Goal: Answer question/provide support

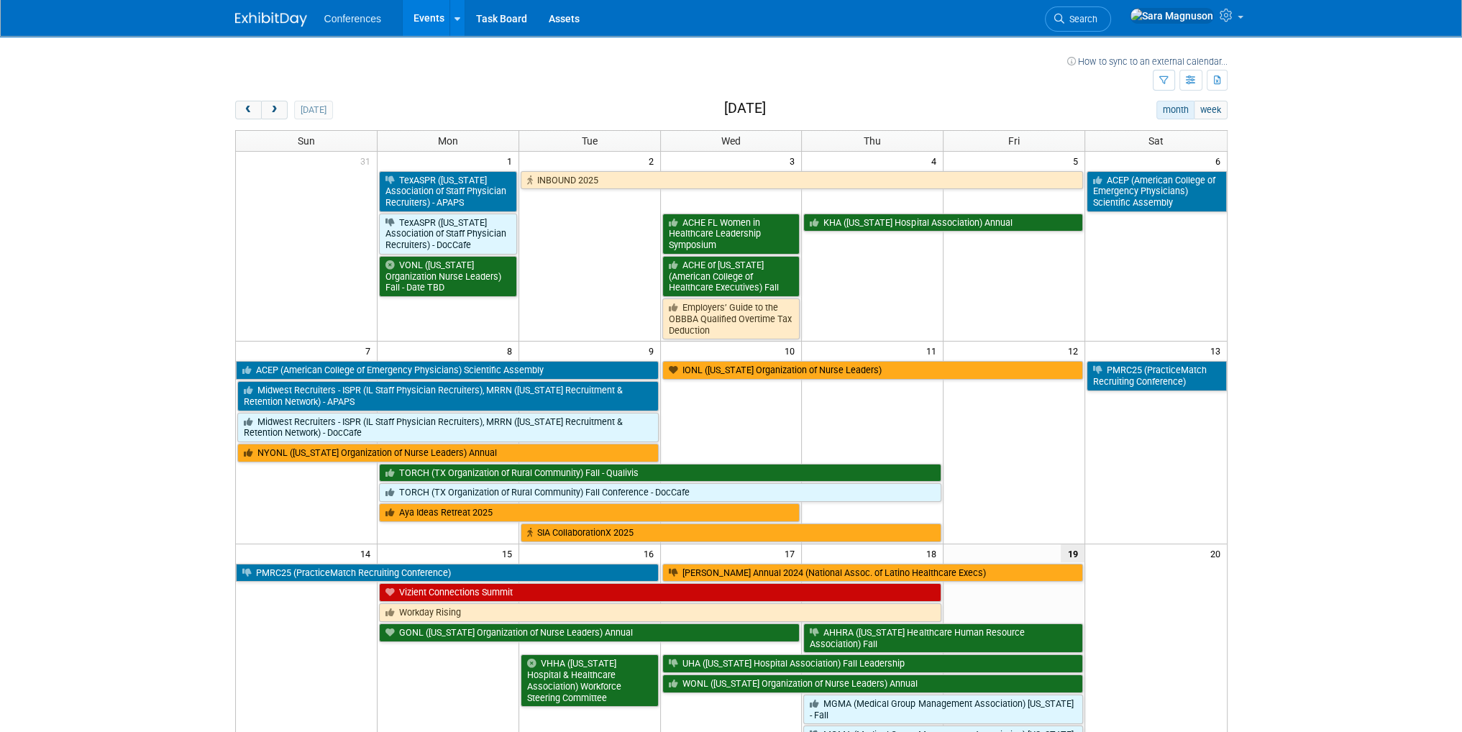
click at [1097, 19] on span "Search" at bounding box center [1080, 19] width 33 height 11
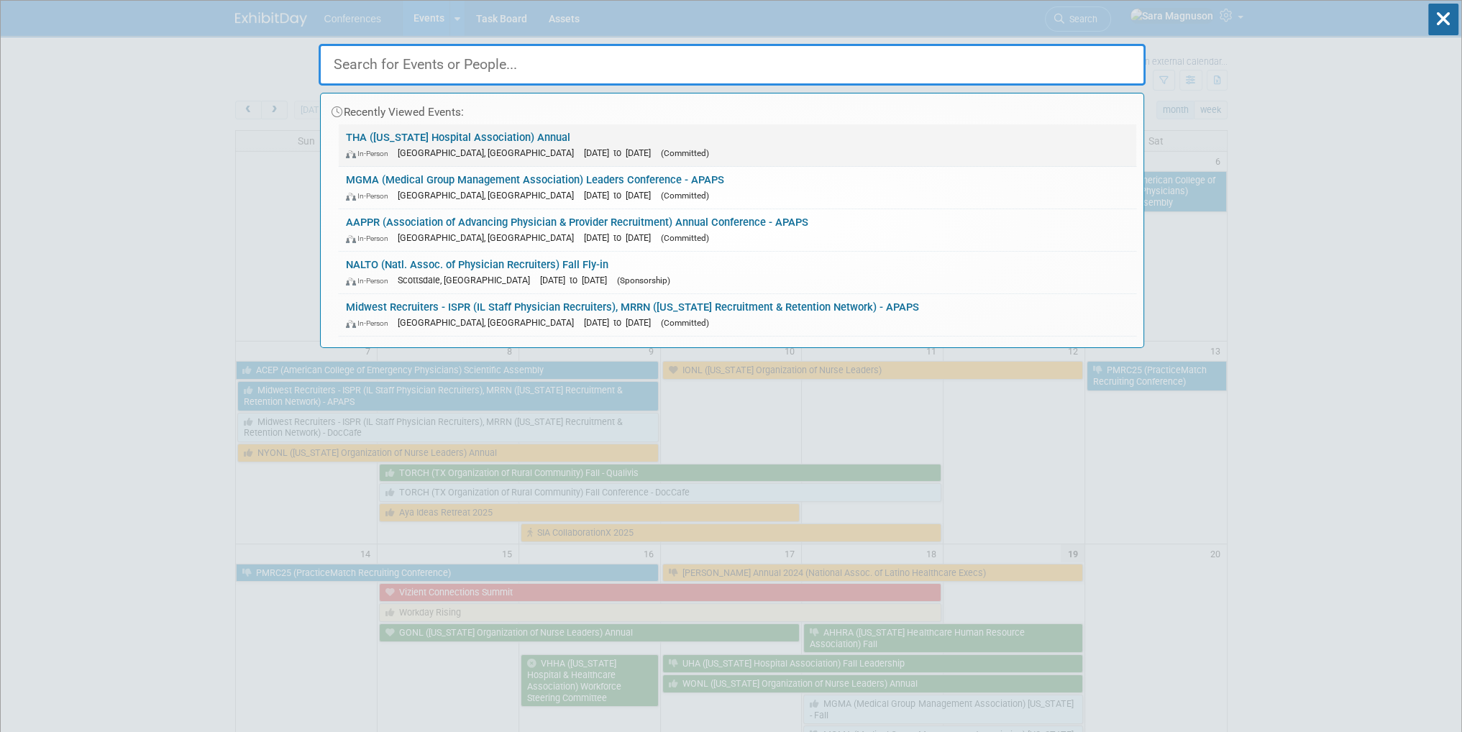
click at [456, 138] on link "THA (Texas Hospital Association) Annual In-Person San Antonio, TX Sep 23, 2025 …" at bounding box center [738, 145] width 798 height 42
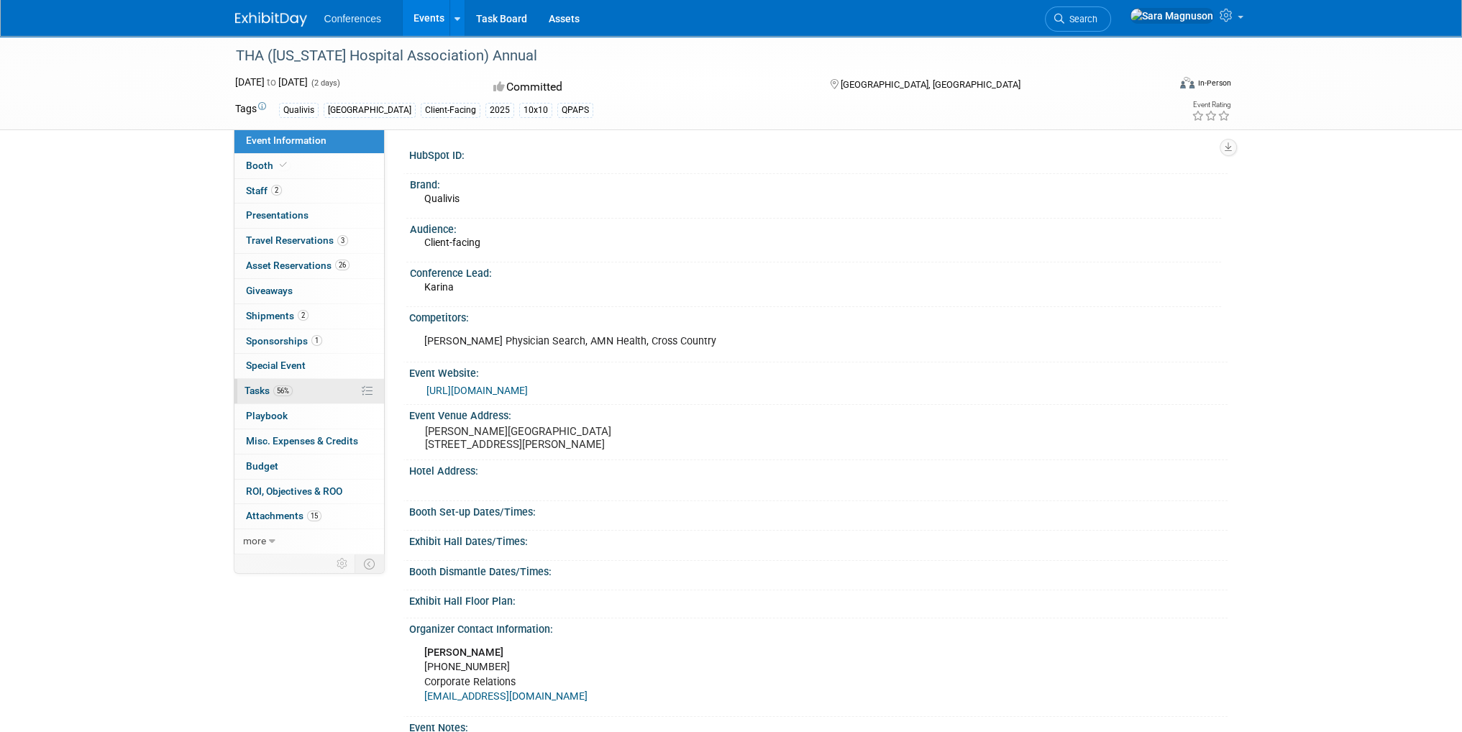
click at [301, 389] on link "56% Tasks 56%" at bounding box center [309, 391] width 150 height 24
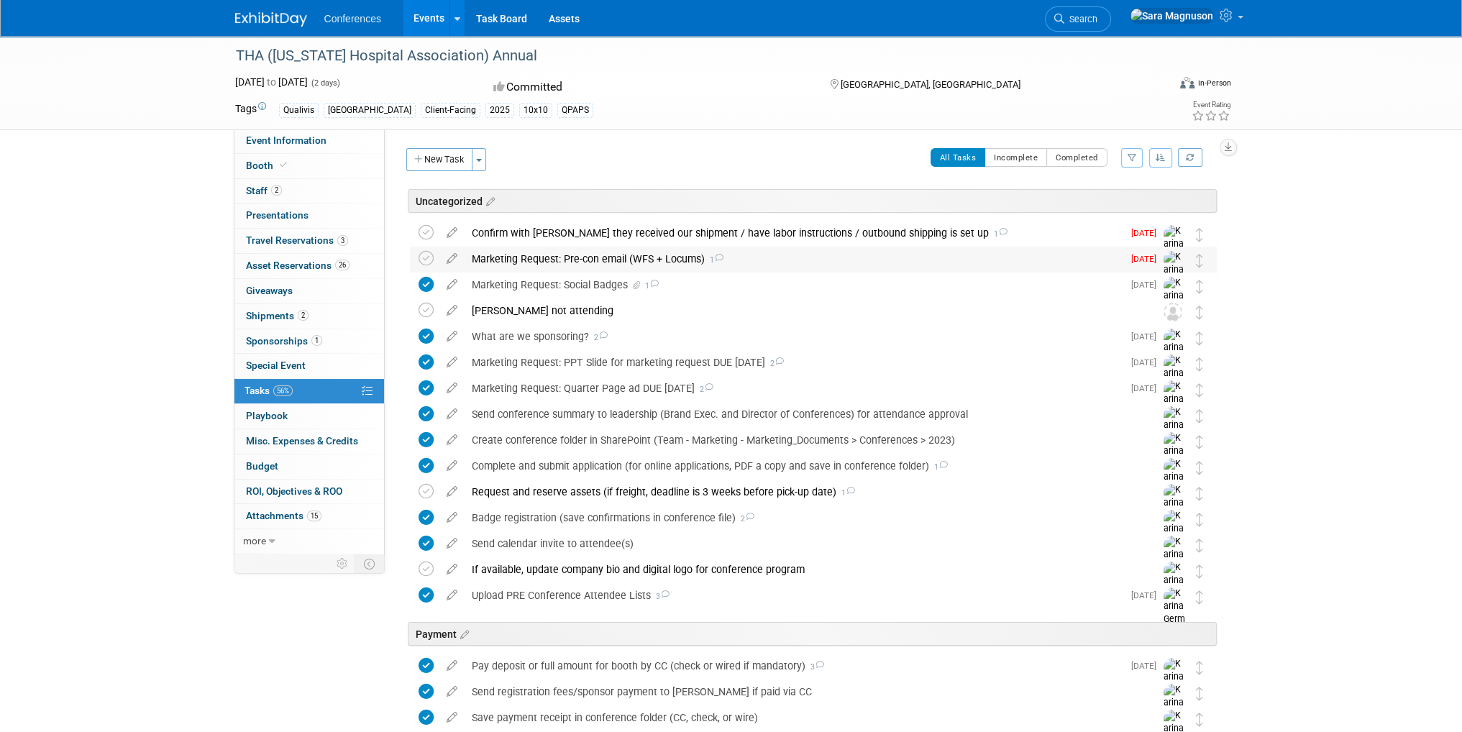
click at [582, 262] on div "Marketing Request: Pre-con email (WFS + Locums) 1" at bounding box center [794, 259] width 658 height 24
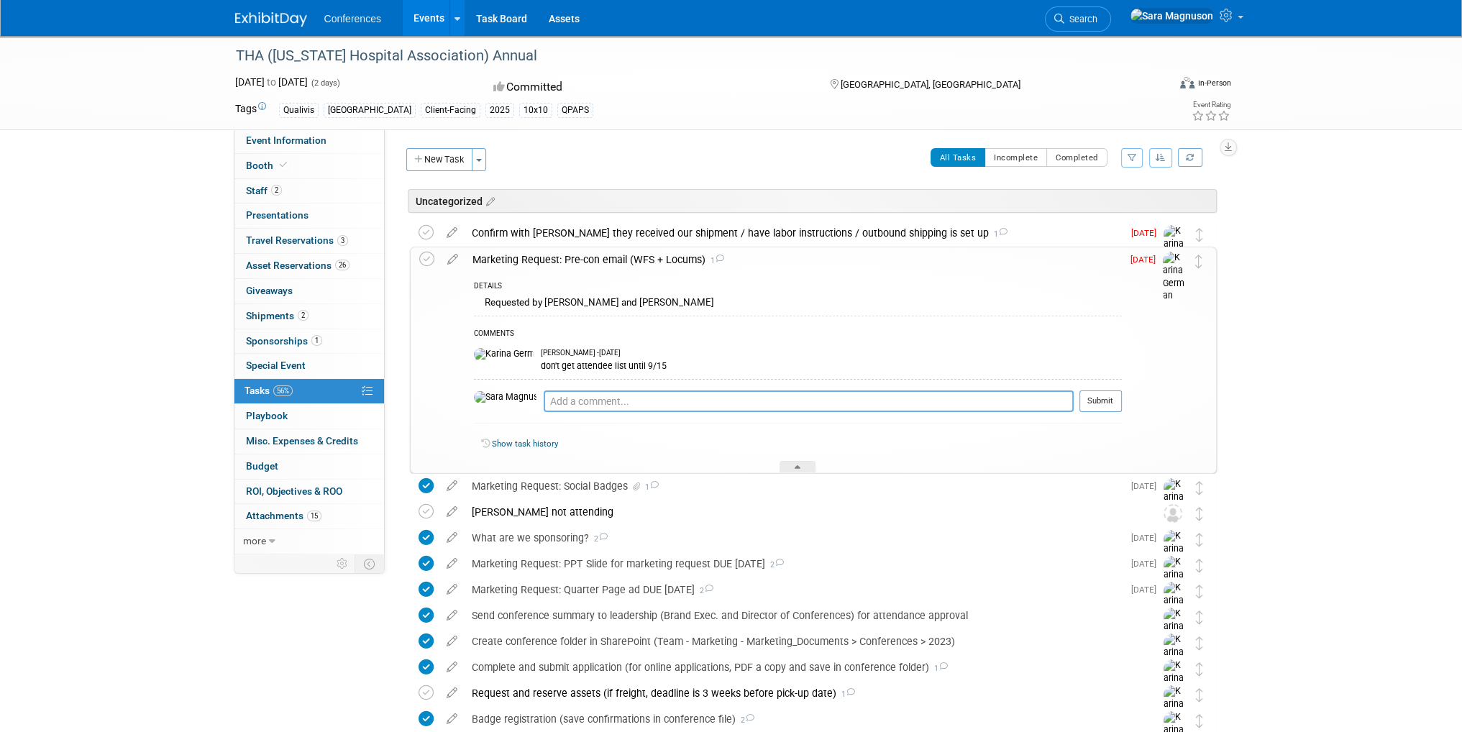
click at [544, 406] on textarea at bounding box center [809, 401] width 530 height 22
click at [776, 388] on div "COMMENTS Karina German - 17 days ago don't get attendee list until 9/15 09/19: …" at bounding box center [798, 373] width 648 height 115
click at [778, 395] on textarea "09/19: Pre-show email scheduled for 11:30am PST today:" at bounding box center [809, 400] width 530 height 21
paste textarea "https://app.hubspot.com/email/5133778/details/196211537849/performance"
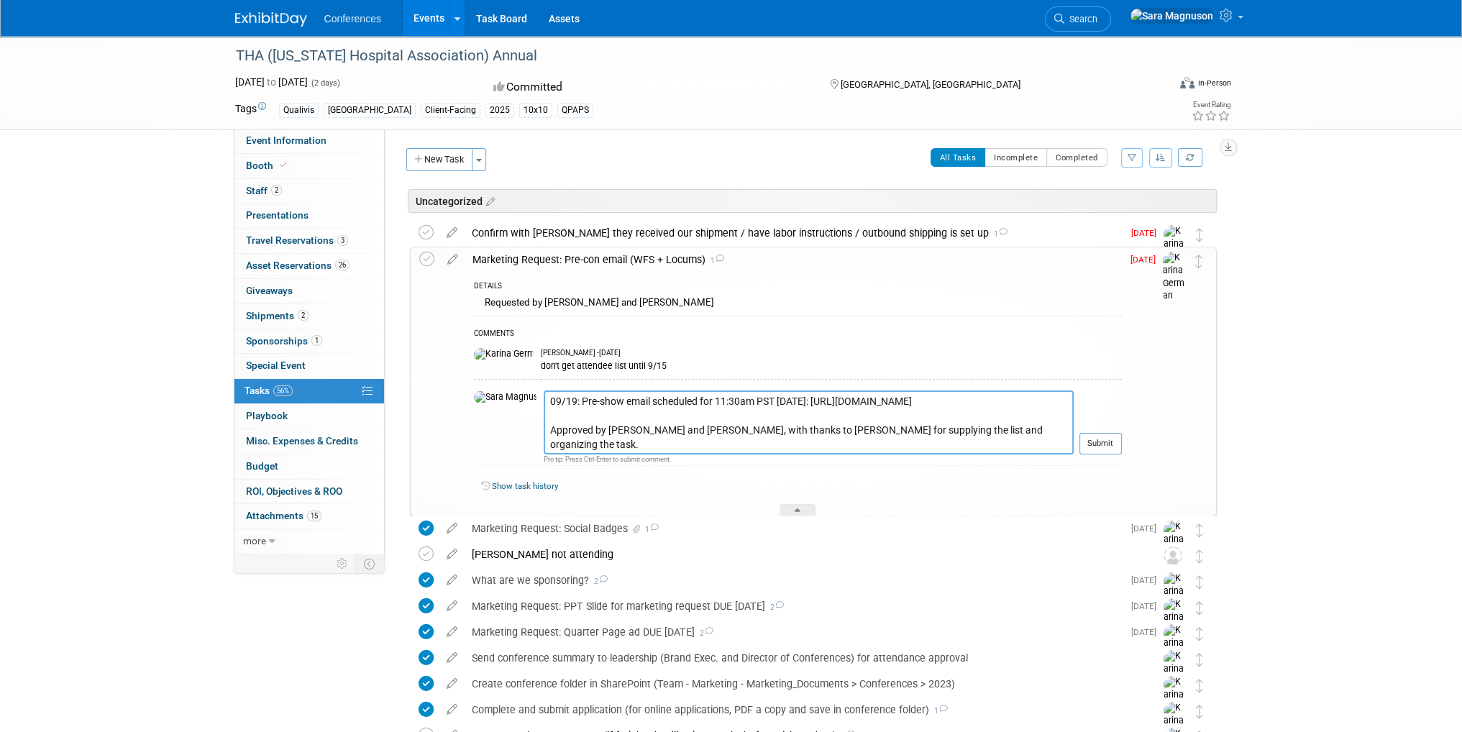
click at [655, 444] on textarea "09/19: Pre-show email scheduled for 11:30am PST today: https://app.hubspot.com/…" at bounding box center [809, 422] width 530 height 64
click at [941, 442] on textarea "09/19: Pre-show email scheduled for 11:30am PST today: https://app.hubspot.com/…" at bounding box center [809, 422] width 530 height 64
type textarea "09/19: Pre-show email scheduled for 11:30am PST today: https://app.hubspot.com/…"
click at [1095, 438] on button "Submit" at bounding box center [1100, 444] width 42 height 22
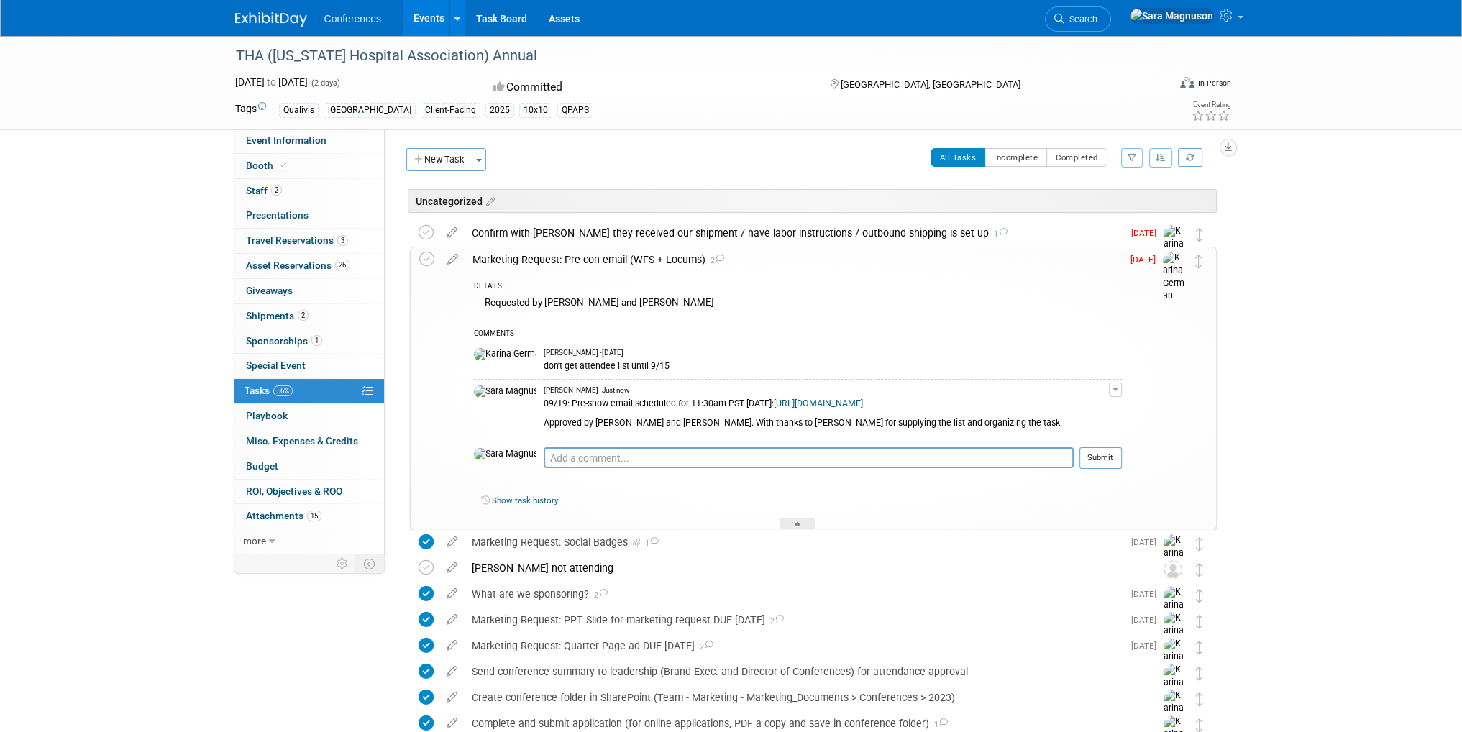
click at [1111, 386] on button "button" at bounding box center [1115, 390] width 13 height 14
click at [1061, 409] on link "Edit Comment" at bounding box center [1065, 411] width 114 height 20
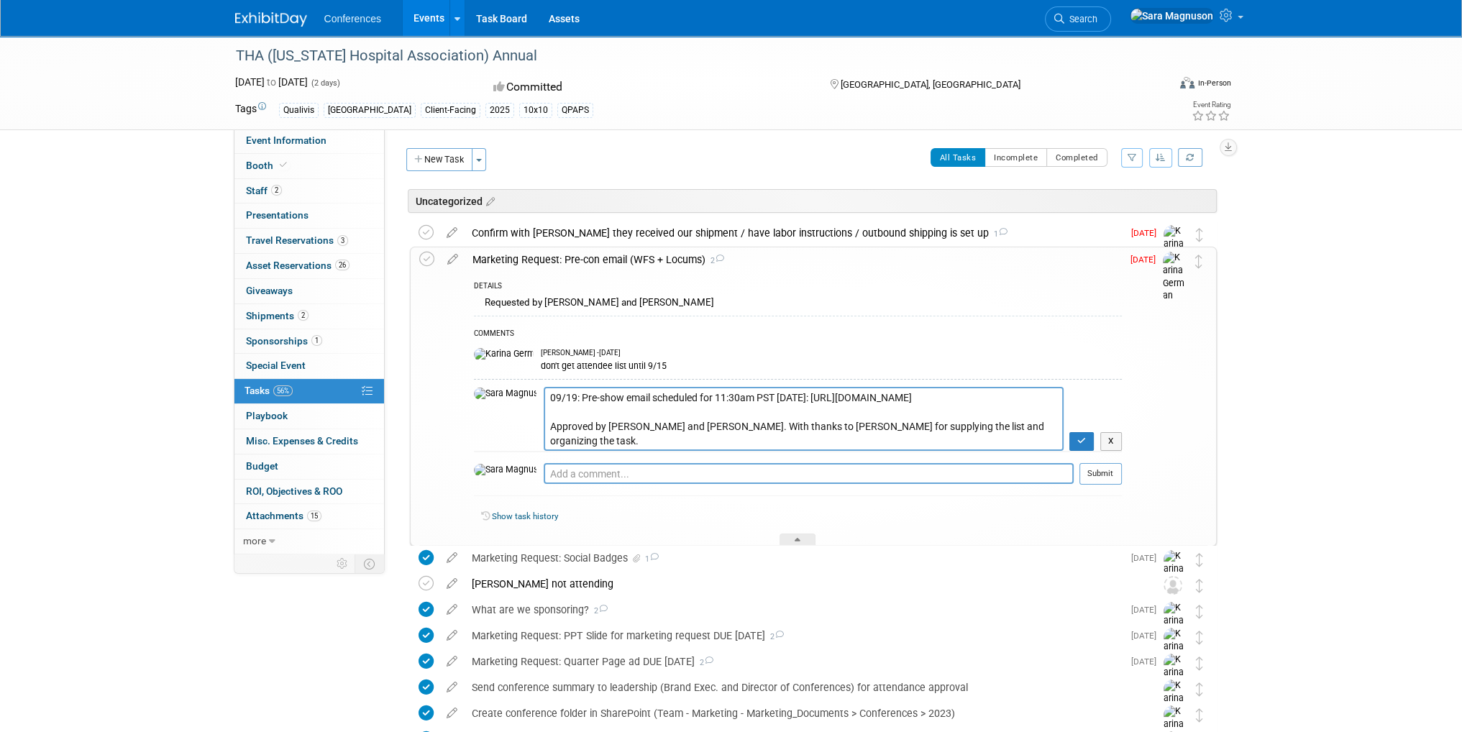
click at [634, 439] on textarea "09/19: Pre-show email scheduled for 11:30am PST today: https://app.hubspot.com/…" at bounding box center [804, 419] width 520 height 64
type textarea "09/19: Pre-show email scheduled for 11:30am PST today: https://app.hubspot.com/…"
click at [1082, 439] on icon "button" at bounding box center [1081, 441] width 9 height 9
